Goal: Information Seeking & Learning: Learn about a topic

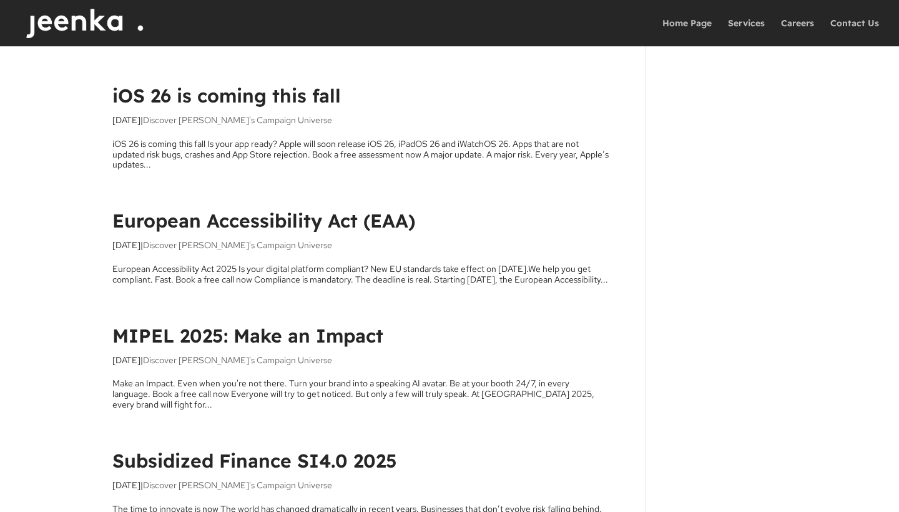
click at [286, 99] on link "iOS 26 is coming this fall" at bounding box center [226, 96] width 229 height 24
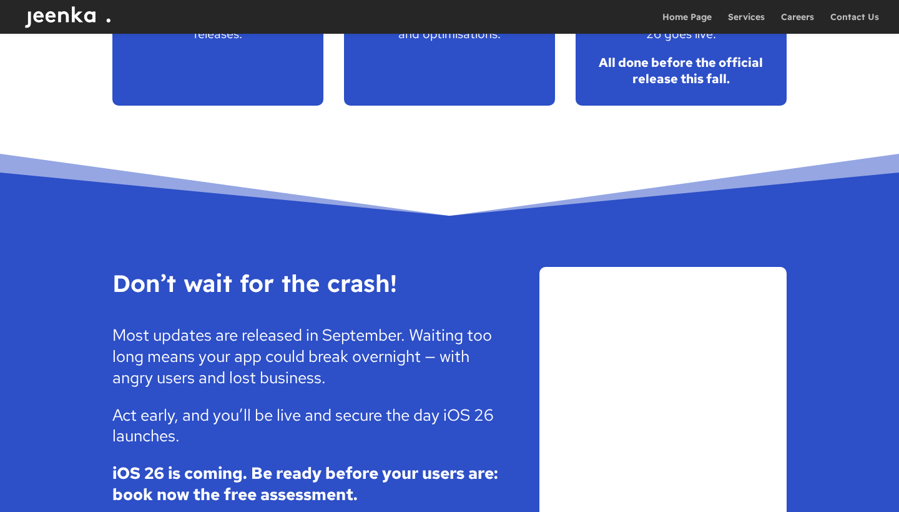
scroll to position [1878, 0]
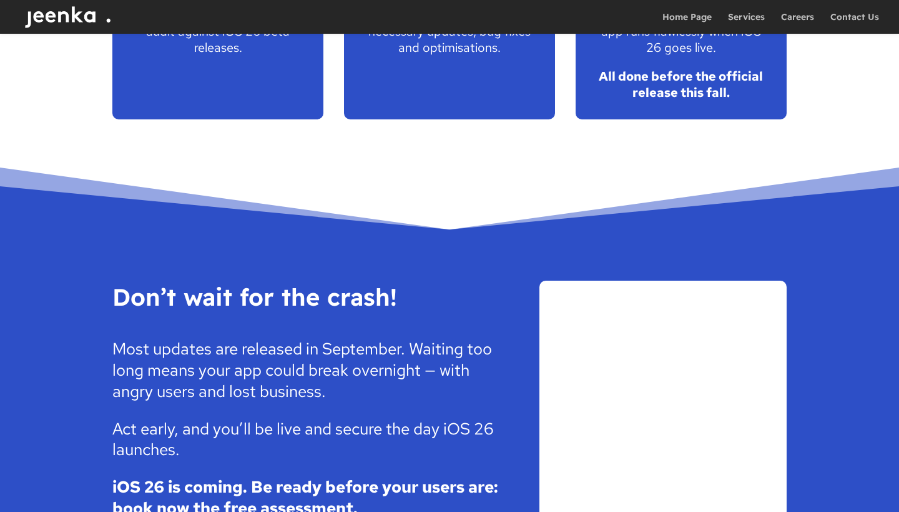
click at [353, 339] on p "Most updates are released in September. Waiting too long means your app could b…" at bounding box center [307, 378] width 390 height 79
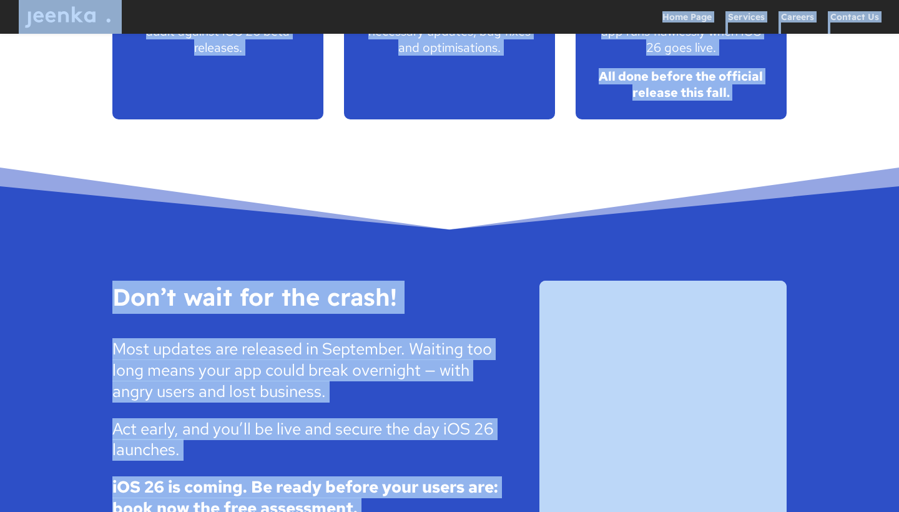
copy body "Lore Ipsu Dolorsit Ametcon Adipisc El Seddoe Temp Inci Utla Etdolore Magnaal En…"
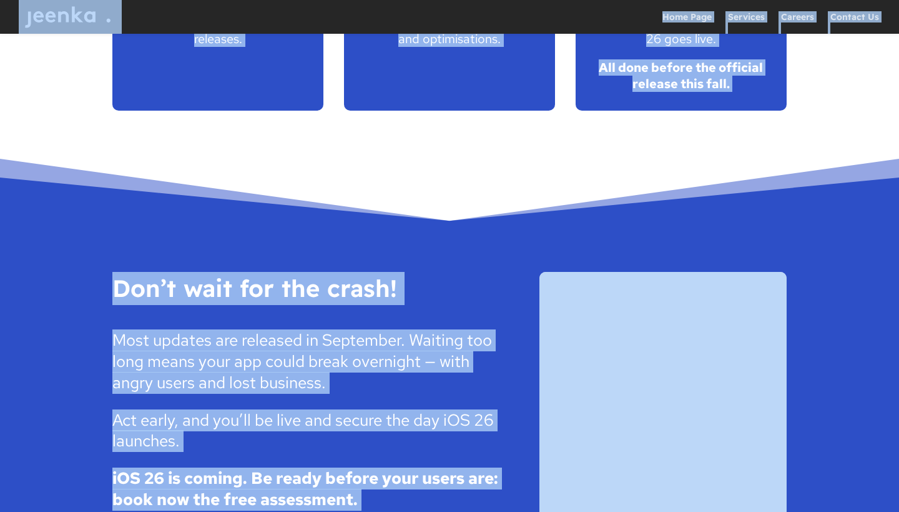
scroll to position [1888, 0]
